Goal: Information Seeking & Learning: Learn about a topic

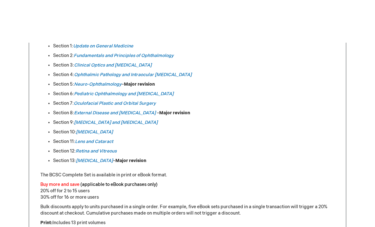
scroll to position [334, 0]
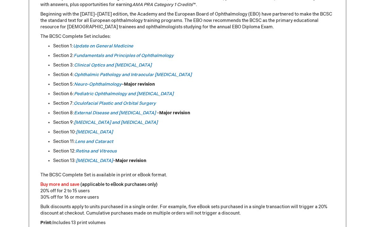
click at [127, 110] on em "External Disease and [MEDICAL_DATA]" at bounding box center [115, 112] width 82 height 5
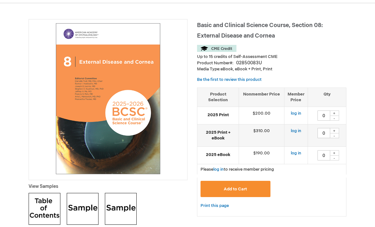
scroll to position [75, 0]
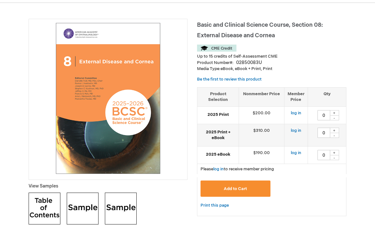
click at [30, 121] on div at bounding box center [108, 99] width 159 height 161
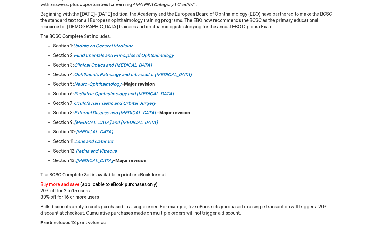
click at [84, 140] on em "Lens and Cataract" at bounding box center [94, 141] width 38 height 5
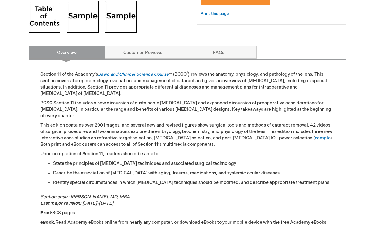
scroll to position [260, 0]
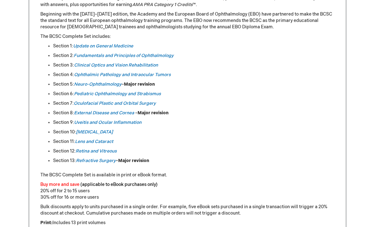
click at [83, 148] on link "Retina and Vitreous" at bounding box center [96, 150] width 41 height 5
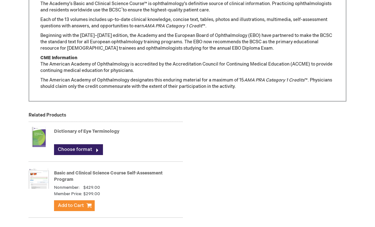
scroll to position [555, 0]
click at [61, 171] on link "Basic and Clinical Science Course Self-Assessment Program" at bounding box center [108, 176] width 109 height 12
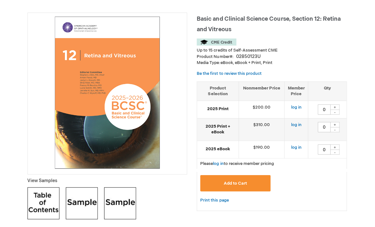
scroll to position [84, 0]
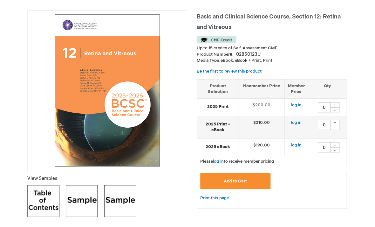
click at [222, 147] on td "2025 eBook" at bounding box center [218, 145] width 42 height 17
click at [291, 142] on link "log in" at bounding box center [296, 143] width 10 height 5
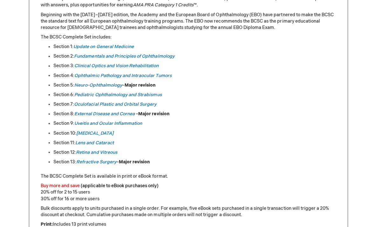
scroll to position [331, 0]
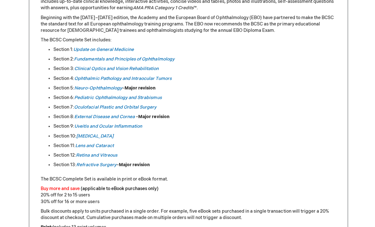
click at [81, 66] on link "Clinical Optics and Vision Rehabilitation" at bounding box center [116, 68] width 84 height 5
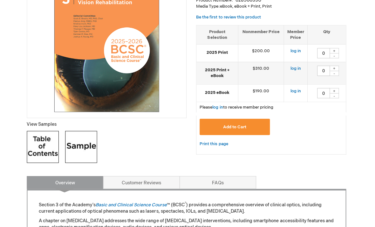
scroll to position [132, 0]
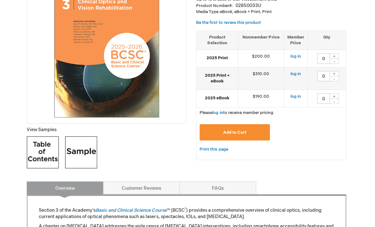
click at [81, 154] on img at bounding box center [83, 151] width 32 height 32
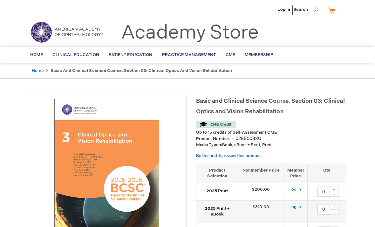
scroll to position [0, 0]
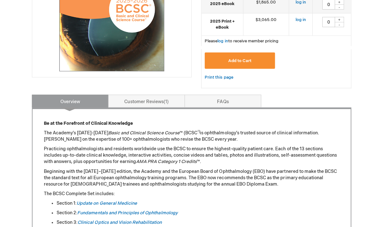
scroll to position [150, 0]
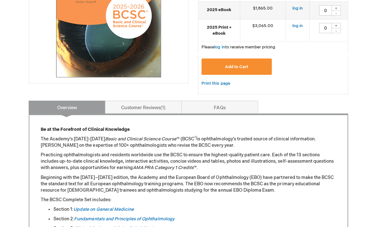
scroll to position [172, 0]
